Goal: Task Accomplishment & Management: Manage account settings

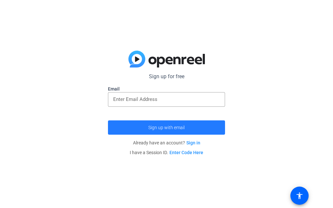
click at [169, 128] on span "Sign up with email" at bounding box center [166, 128] width 36 height 0
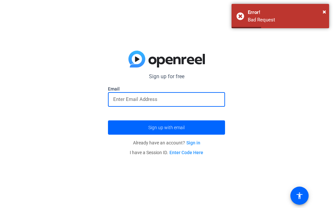
click at [166, 96] on input "email" at bounding box center [166, 99] width 107 height 8
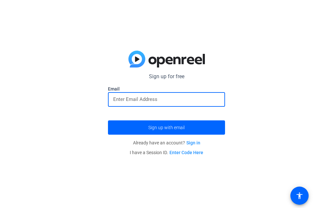
drag, startPoint x: 142, startPoint y: 98, endPoint x: 105, endPoint y: 121, distance: 44.0
click at [105, 121] on div "Sign up for free Email Sign up with email Already have an account? Sign in I ha…" at bounding box center [166, 104] width 333 height 208
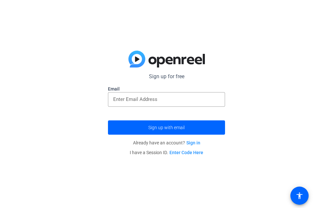
click at [193, 144] on link "Sign in" at bounding box center [193, 142] width 14 height 5
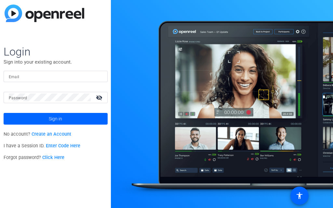
click at [47, 75] on input "Email" at bounding box center [56, 76] width 94 height 8
type input "drhabiba869904"
click at [102, 96] on mat-icon "visibility_off" at bounding box center [100, 97] width 16 height 9
drag, startPoint x: 93, startPoint y: 96, endPoint x: 45, endPoint y: 88, distance: 48.4
click at [45, 88] on mat-form-field "Email drhabiba869904" at bounding box center [56, 81] width 104 height 21
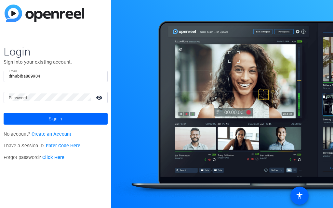
click at [49, 81] on div "drhabiba869904" at bounding box center [56, 76] width 94 height 11
